Goal: Task Accomplishment & Management: Manage account settings

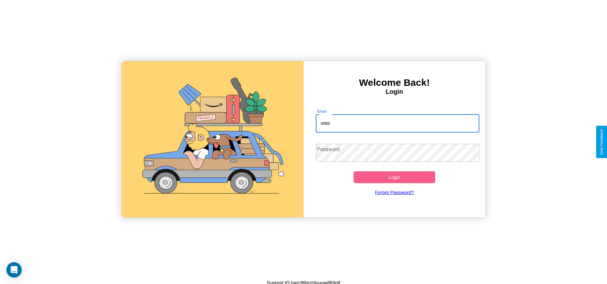
click at [397, 123] on input "Email" at bounding box center [397, 123] width 163 height 18
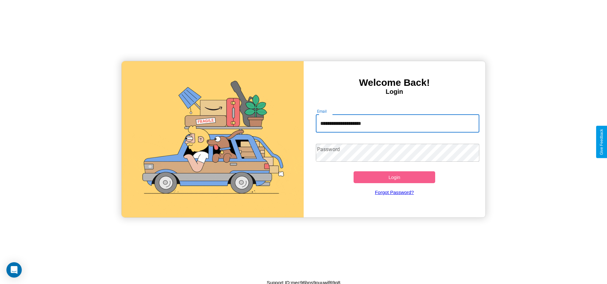
type input "**********"
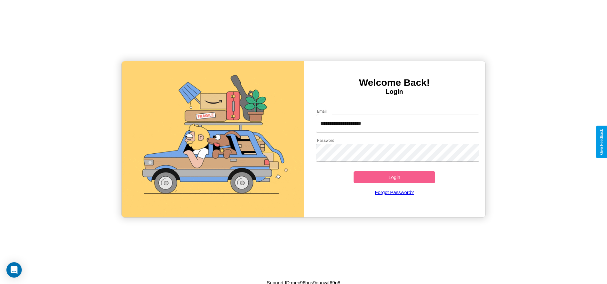
click at [394, 177] on button "Login" at bounding box center [394, 177] width 82 height 12
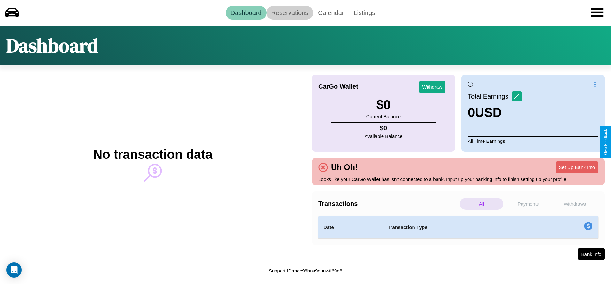
click at [290, 12] on link "Reservations" at bounding box center [290, 12] width 47 height 13
